Goal: Information Seeking & Learning: Learn about a topic

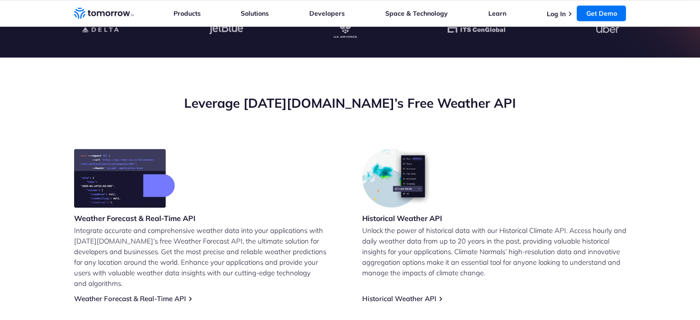
scroll to position [368, 0]
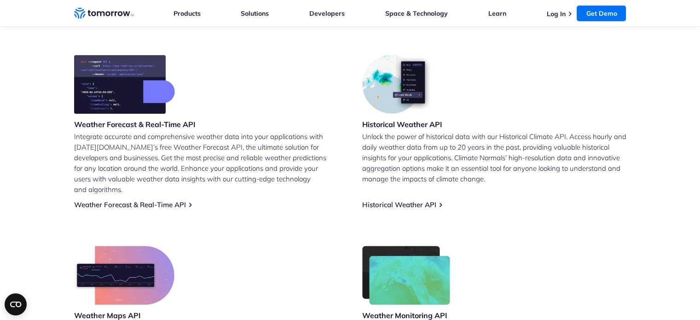
click at [401, 110] on img at bounding box center [398, 84] width 72 height 59
click at [421, 199] on div "Weather Forecast & Real-Time API Integrate accurate and comprehensive weather d…" at bounding box center [350, 222] width 552 height 334
click at [421, 200] on link "Historical Weather API" at bounding box center [399, 204] width 74 height 9
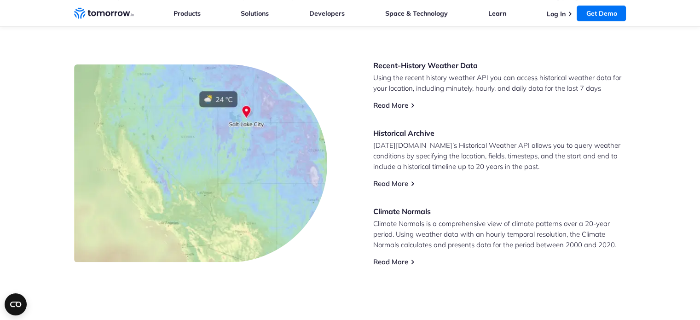
scroll to position [414, 0]
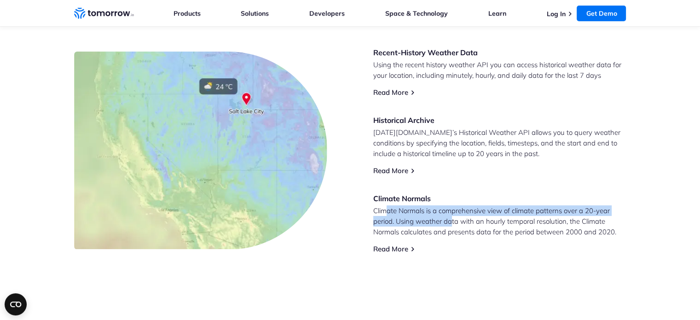
drag, startPoint x: 385, startPoint y: 213, endPoint x: 453, endPoint y: 224, distance: 68.0
click at [453, 224] on p "Climate Normals is a comprehensive view of climate patterns over a 20-year peri…" at bounding box center [499, 221] width 253 height 32
drag, startPoint x: 386, startPoint y: 210, endPoint x: 432, endPoint y: 217, distance: 47.0
click at [432, 217] on p "Climate Normals is a comprehensive view of climate patterns over a 20-year peri…" at bounding box center [499, 221] width 253 height 32
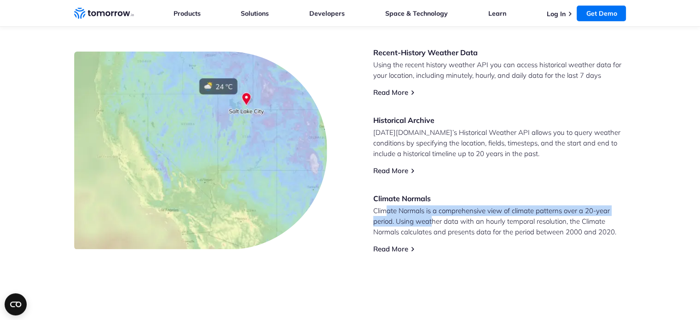
click at [432, 217] on p "Climate Normals is a comprehensive view of climate patterns over a 20-year peri…" at bounding box center [499, 221] width 253 height 32
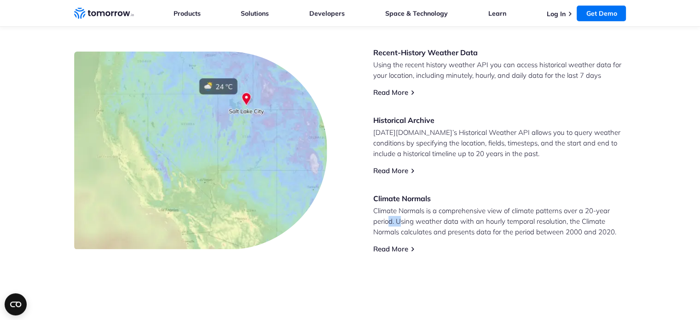
drag, startPoint x: 388, startPoint y: 217, endPoint x: 403, endPoint y: 223, distance: 16.2
click at [402, 223] on p "Climate Normals is a comprehensive view of climate patterns over a 20-year peri…" at bounding box center [499, 221] width 253 height 32
click at [403, 223] on p "Climate Normals is a comprehensive view of climate patterns over a 20-year peri…" at bounding box center [499, 221] width 253 height 32
drag, startPoint x: 396, startPoint y: 207, endPoint x: 398, endPoint y: 213, distance: 6.6
click at [398, 213] on p "Climate Normals is a comprehensive view of climate patterns over a 20-year peri…" at bounding box center [499, 221] width 253 height 32
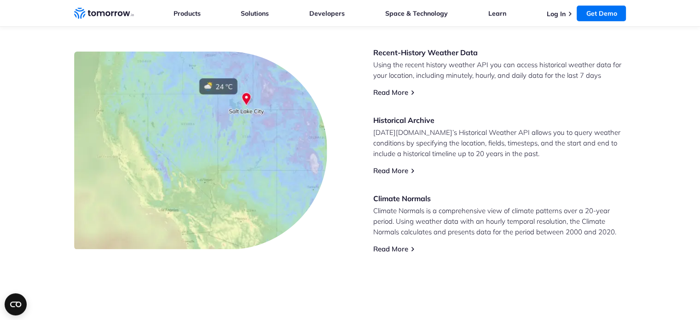
click at [390, 213] on p "Climate Normals is a comprehensive view of climate patterns over a 20-year peri…" at bounding box center [499, 221] width 253 height 32
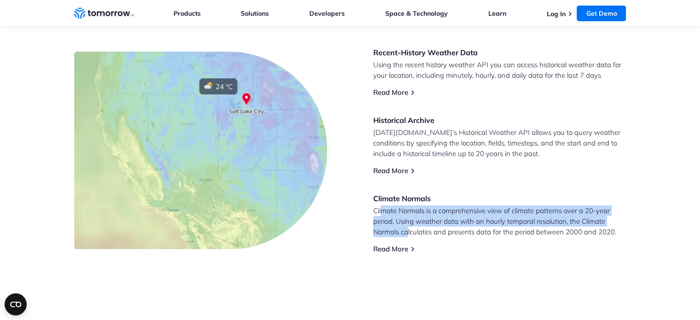
drag, startPoint x: 381, startPoint y: 213, endPoint x: 408, endPoint y: 229, distance: 32.2
click at [408, 229] on p "Climate Normals is a comprehensive view of climate patterns over a 20-year peri…" at bounding box center [499, 221] width 253 height 32
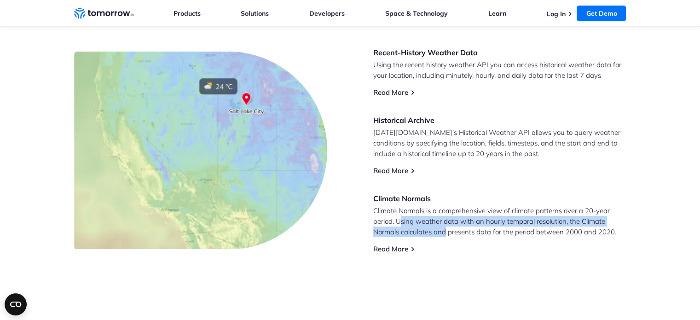
drag, startPoint x: 401, startPoint y: 224, endPoint x: 445, endPoint y: 227, distance: 44.3
click at [445, 227] on p "Climate Normals is a comprehensive view of climate patterns over a 20-year peri…" at bounding box center [499, 221] width 253 height 32
click at [447, 226] on p "Climate Normals is a comprehensive view of climate patterns over a 20-year peri…" at bounding box center [499, 221] width 253 height 32
drag, startPoint x: 434, startPoint y: 225, endPoint x: 462, endPoint y: 227, distance: 28.6
click at [462, 227] on p "Climate Normals is a comprehensive view of climate patterns over a 20-year peri…" at bounding box center [499, 221] width 253 height 32
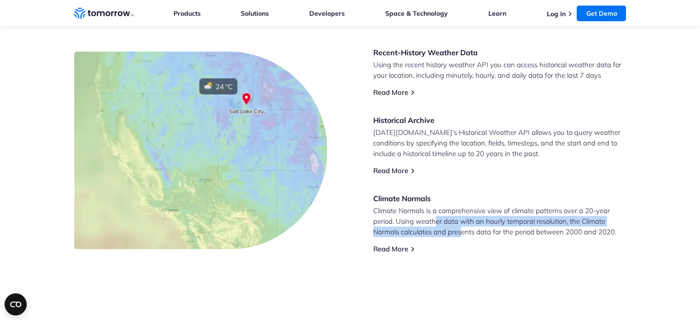
click at [462, 227] on p "Climate Normals is a comprehensive view of climate patterns over a 20-year peri…" at bounding box center [499, 221] width 253 height 32
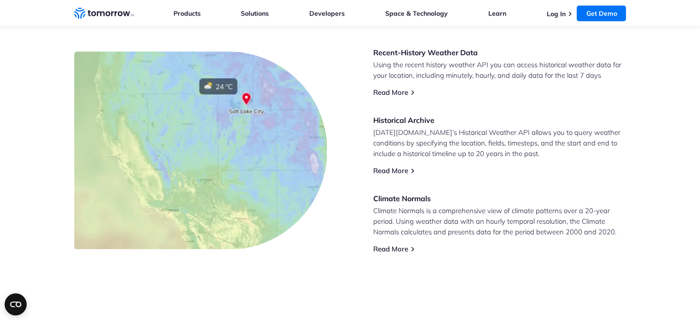
click at [410, 212] on p "Climate Normals is a comprehensive view of climate patterns over a 20-year peri…" at bounding box center [499, 221] width 253 height 32
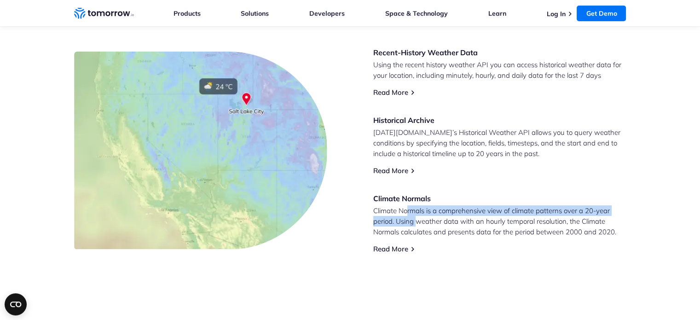
drag, startPoint x: 407, startPoint y: 214, endPoint x: 421, endPoint y: 222, distance: 16.3
click at [420, 222] on p "Climate Normals is a comprehensive view of climate patterns over a 20-year peri…" at bounding box center [499, 221] width 253 height 32
click at [421, 222] on p "Climate Normals is a comprehensive view of climate patterns over a 20-year peri…" at bounding box center [499, 221] width 253 height 32
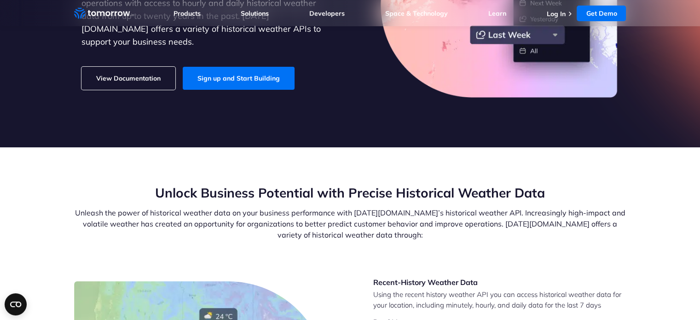
scroll to position [0, 0]
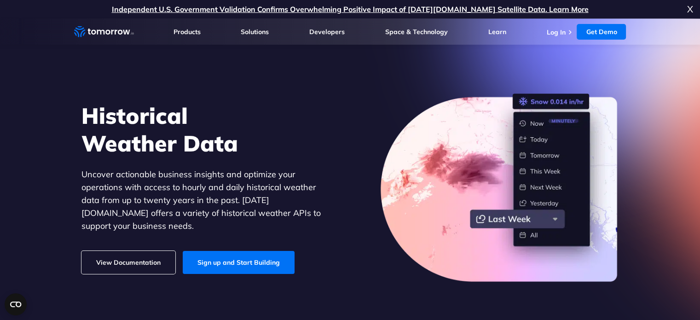
drag, startPoint x: 92, startPoint y: 187, endPoint x: 213, endPoint y: 200, distance: 122.1
click at [213, 200] on p "Uncover actionable business insights and optimize your operations with access t…" at bounding box center [207, 200] width 253 height 64
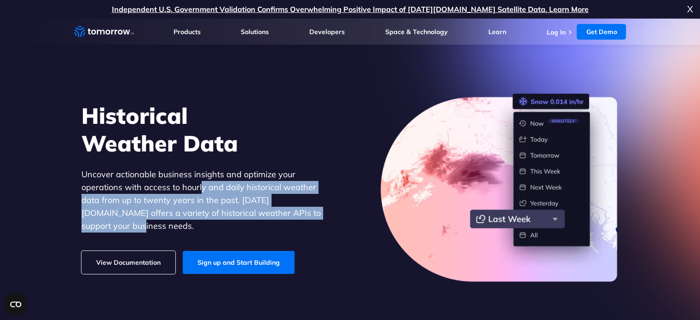
drag, startPoint x: 199, startPoint y: 198, endPoint x: 288, endPoint y: 218, distance: 91.1
click at [288, 218] on p "Uncover actionable business insights and optimize your operations with access t…" at bounding box center [207, 200] width 253 height 64
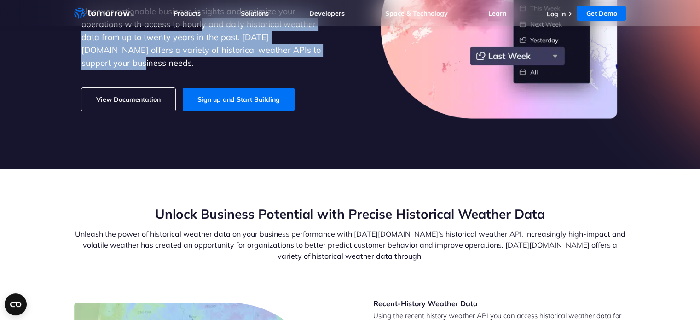
scroll to position [230, 0]
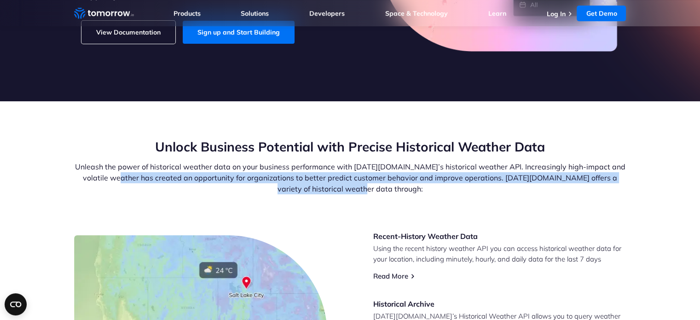
drag, startPoint x: 128, startPoint y: 175, endPoint x: 408, endPoint y: 201, distance: 280.9
click at [408, 201] on div "Unlock Business Potential with Precise Historical Weather Data Unleash the powe…" at bounding box center [350, 184] width 552 height 93
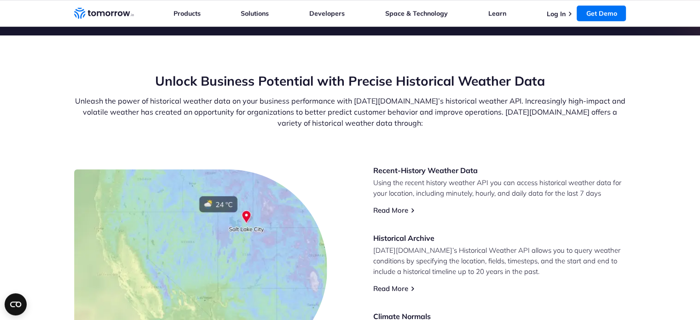
scroll to position [322, 0]
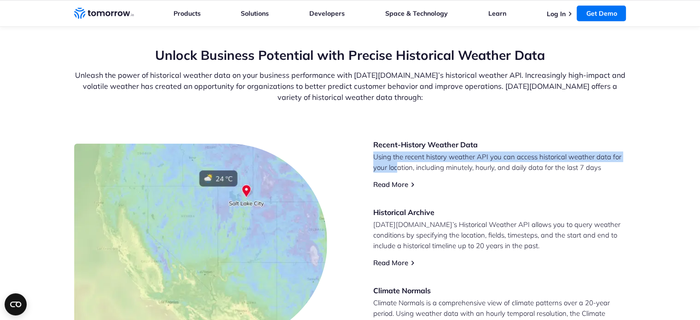
drag, startPoint x: 366, startPoint y: 151, endPoint x: 398, endPoint y: 167, distance: 35.6
click at [398, 167] on div "Recent-History Weather Data Using the recent history weather API you can access…" at bounding box center [350, 242] width 552 height 206
click at [398, 167] on p "Using the recent history weather API you can access historical weather data for…" at bounding box center [499, 161] width 253 height 21
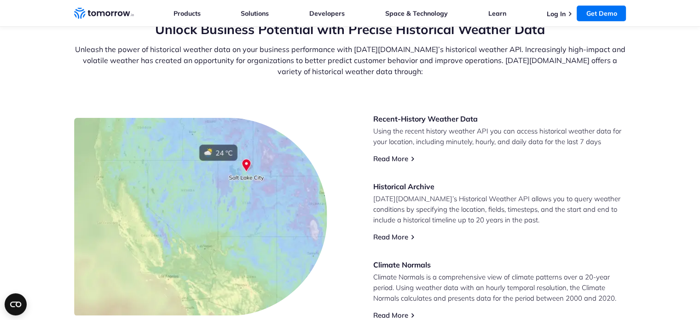
scroll to position [368, 0]
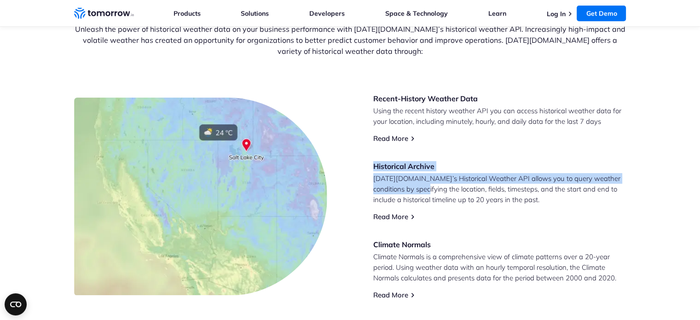
drag, startPoint x: 366, startPoint y: 167, endPoint x: 410, endPoint y: 185, distance: 47.2
click at [410, 185] on div "Recent-History Weather Data Using the recent history weather API you can access…" at bounding box center [350, 196] width 552 height 206
click at [410, 185] on p "Tomorrow.io’s Historical Weather API allows you to query weather conditions by …" at bounding box center [499, 189] width 253 height 32
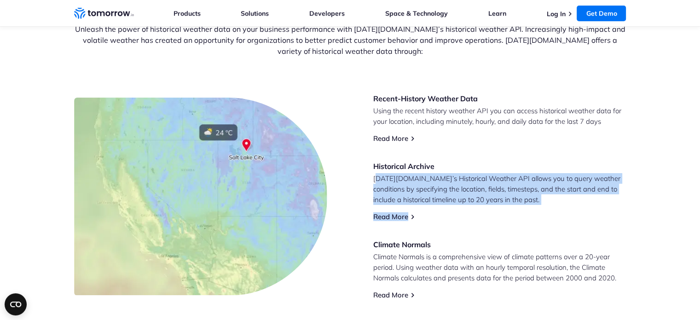
drag, startPoint x: 377, startPoint y: 175, endPoint x: 475, endPoint y: 207, distance: 102.8
click at [475, 207] on div "Recent-History Weather Data Using the recent history weather API you can access…" at bounding box center [499, 196] width 253 height 206
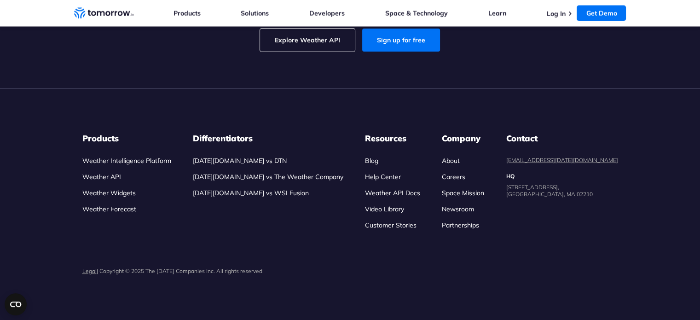
scroll to position [2254, 0]
drag, startPoint x: 156, startPoint y: 202, endPoint x: 542, endPoint y: 206, distance: 386.4
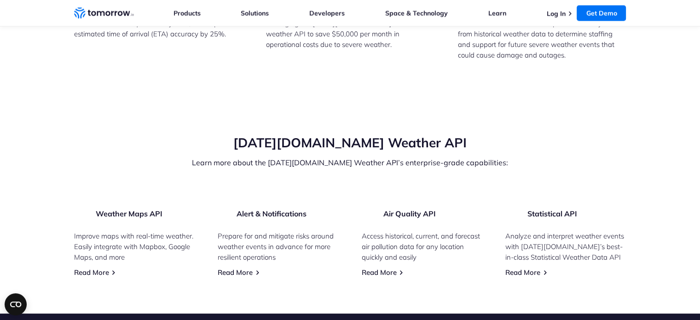
scroll to position [1886, 0]
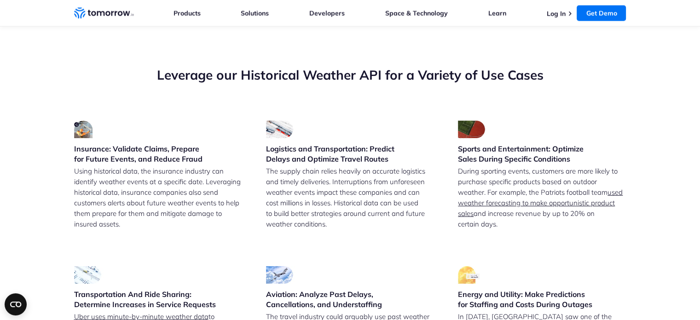
drag, startPoint x: 164, startPoint y: 213, endPoint x: 483, endPoint y: 224, distance: 319.9
drag, startPoint x: 541, startPoint y: 217, endPoint x: 161, endPoint y: 215, distance: 379.5
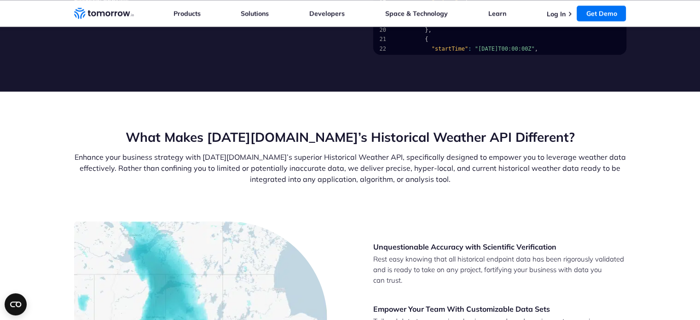
scroll to position [1288, 0]
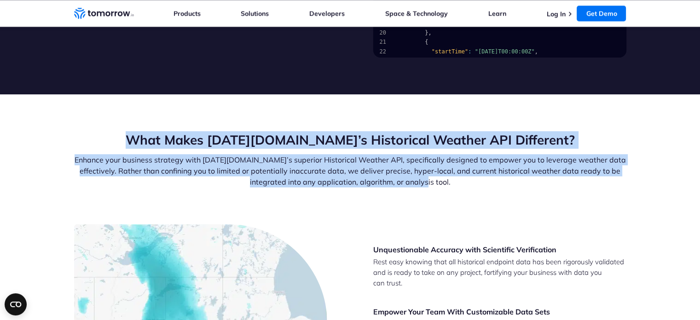
drag, startPoint x: 184, startPoint y: 141, endPoint x: 424, endPoint y: 194, distance: 245.4
click at [424, 194] on div "What Makes Tomorrow.io’s Historical Weather API Different? Enhance your busines…" at bounding box center [350, 177] width 552 height 93
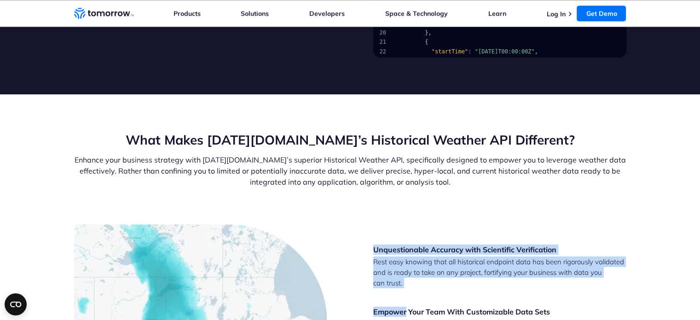
drag, startPoint x: 369, startPoint y: 250, endPoint x: 406, endPoint y: 288, distance: 53.7
click at [406, 288] on div "Unquestionable Accuracy with Scientific Verification Rest easy knowing that all…" at bounding box center [350, 323] width 552 height 198
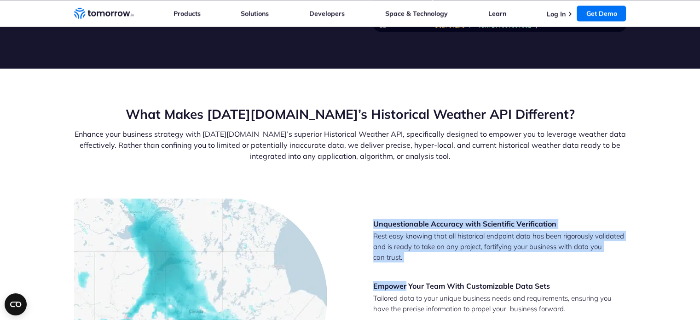
scroll to position [1334, 0]
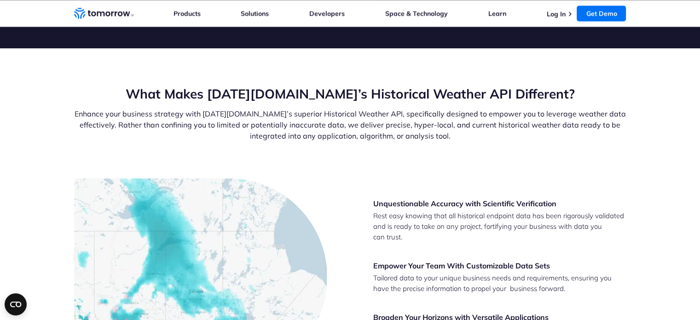
click at [401, 281] on p "Tailored data to your unique business needs and requirements, ensuring you have…" at bounding box center [499, 282] width 253 height 21
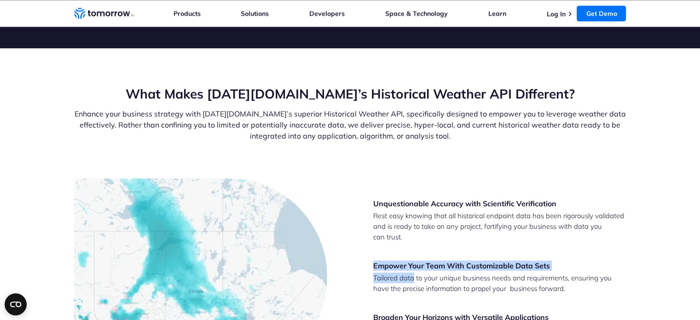
drag, startPoint x: 374, startPoint y: 266, endPoint x: 414, endPoint y: 277, distance: 40.8
click at [414, 277] on div "Unquestionable Accuracy with Scientific Verification Rest easy knowing that all…" at bounding box center [499, 276] width 253 height 157
click at [414, 277] on p "Tailored data to your unique business needs and requirements, ensuring you have…" at bounding box center [499, 282] width 253 height 21
